Goal: Task Accomplishment & Management: Manage account settings

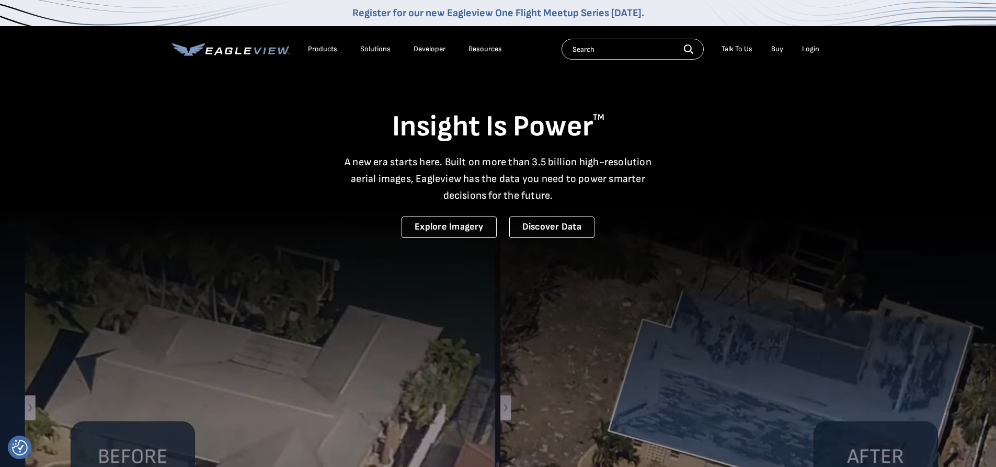
click at [815, 44] on li "Login" at bounding box center [811, 49] width 28 height 16
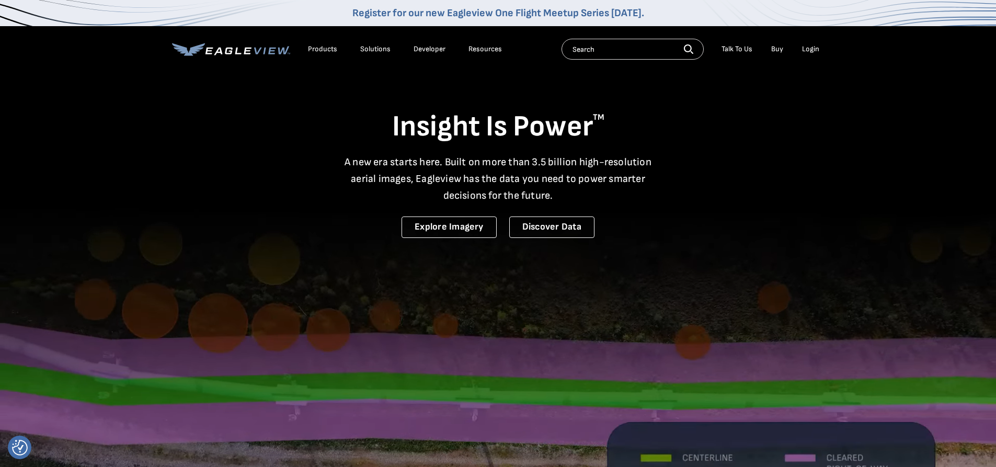
click at [815, 48] on div "Login" at bounding box center [810, 48] width 17 height 9
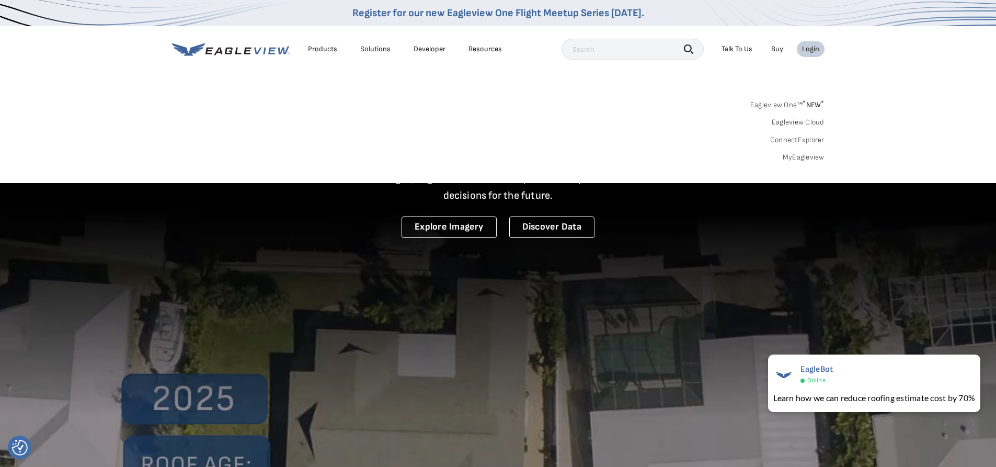
click at [801, 153] on link "MyEagleview" at bounding box center [804, 157] width 42 height 9
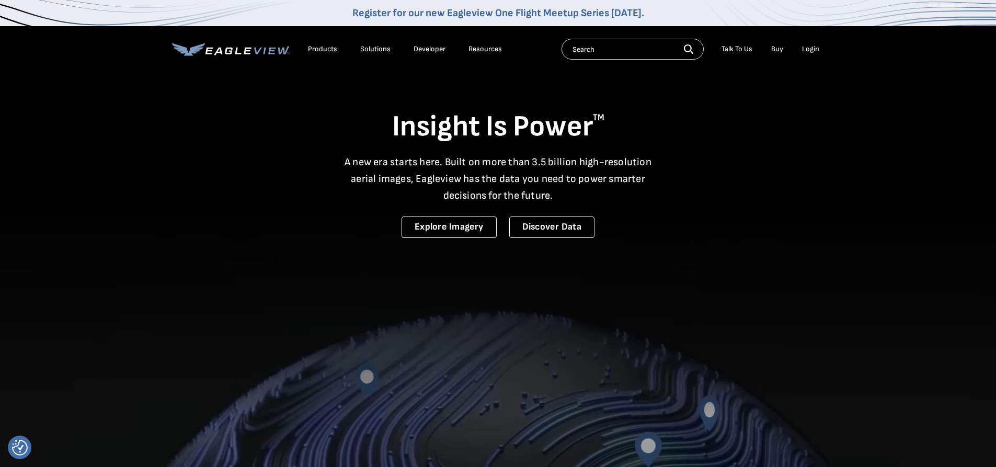
click at [811, 50] on div "Login" at bounding box center [810, 48] width 17 height 9
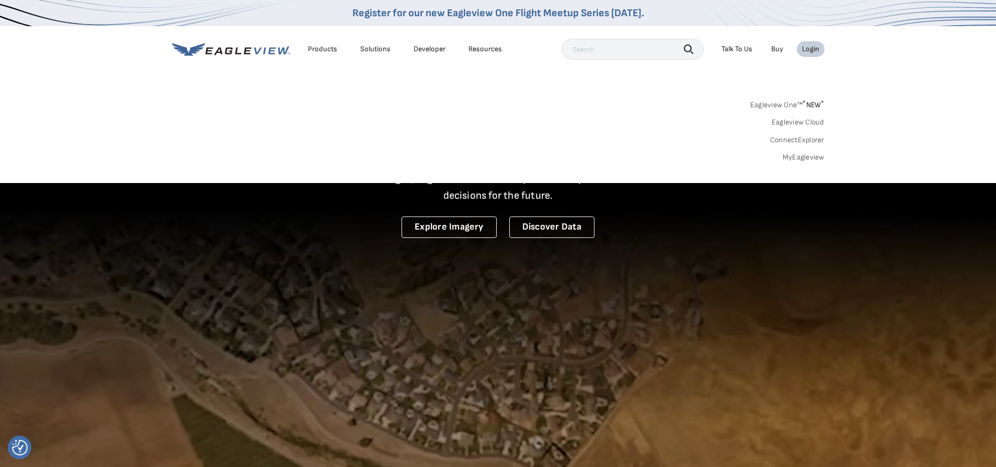
click at [813, 156] on link "MyEagleview" at bounding box center [804, 157] width 42 height 9
